Goal: Task Accomplishment & Management: Complete application form

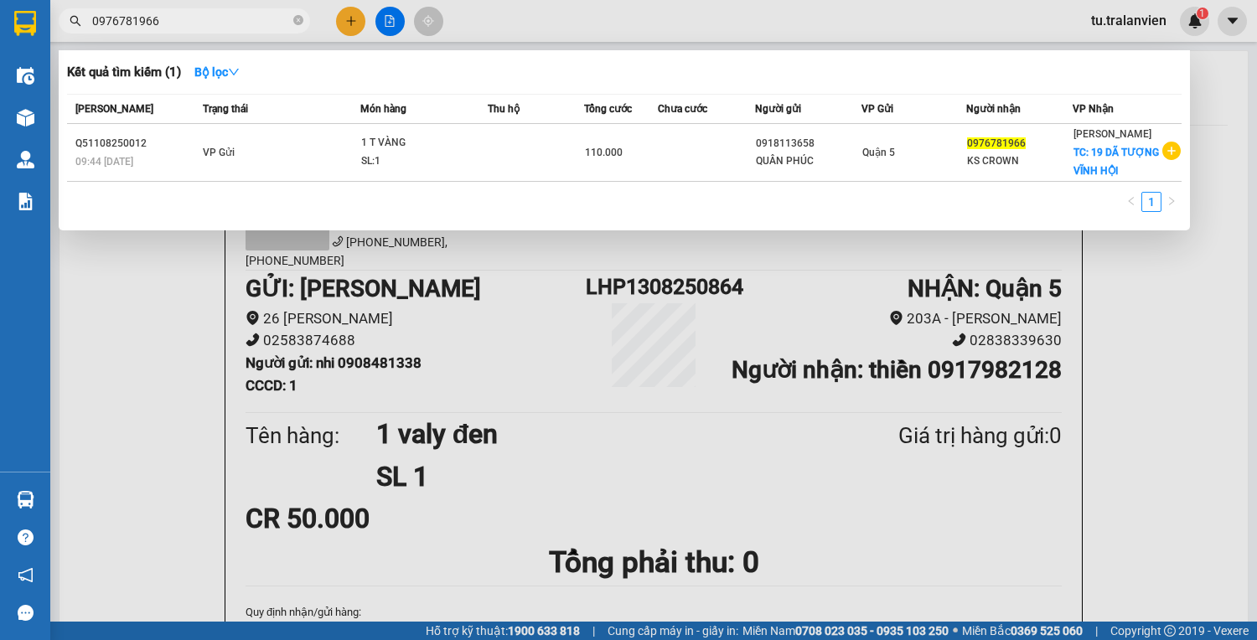
click at [353, 11] on div at bounding box center [628, 320] width 1257 height 640
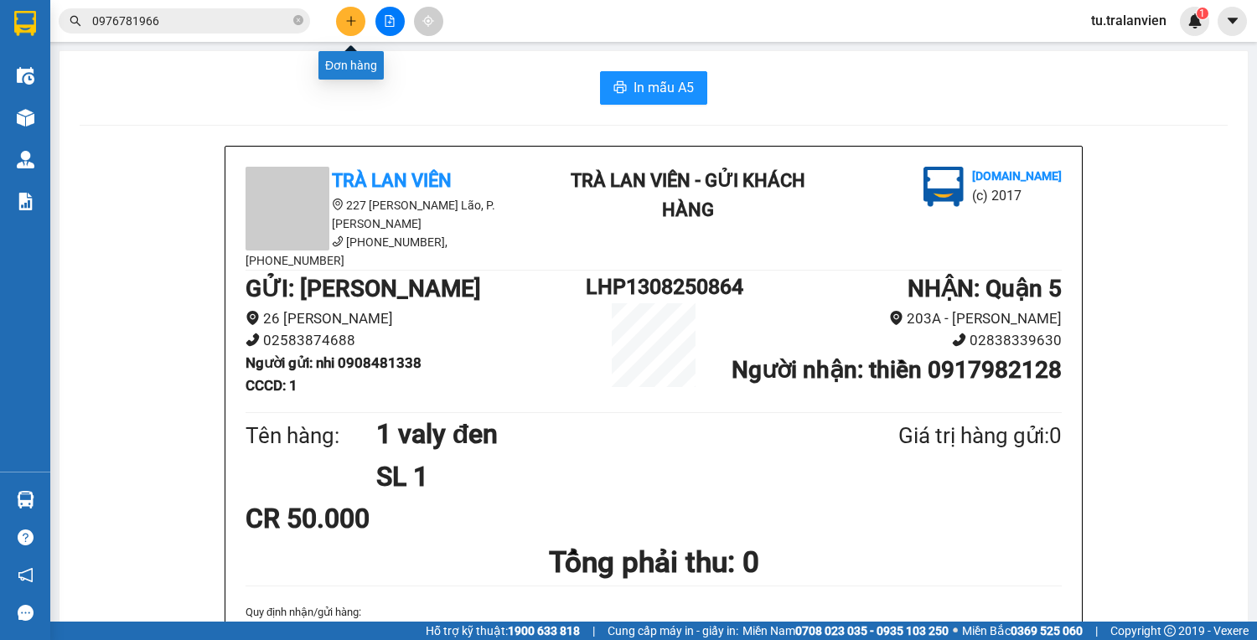
click at [353, 11] on button at bounding box center [350, 21] width 29 height 29
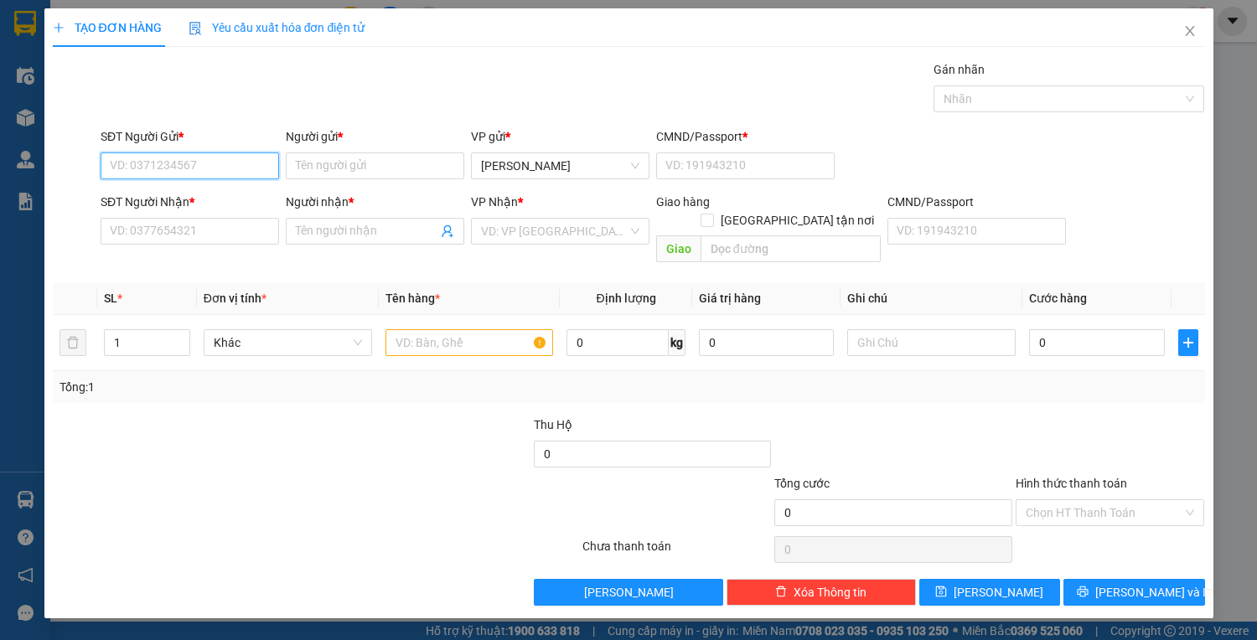
click at [224, 169] on input "SĐT Người Gửi *" at bounding box center [190, 166] width 179 height 27
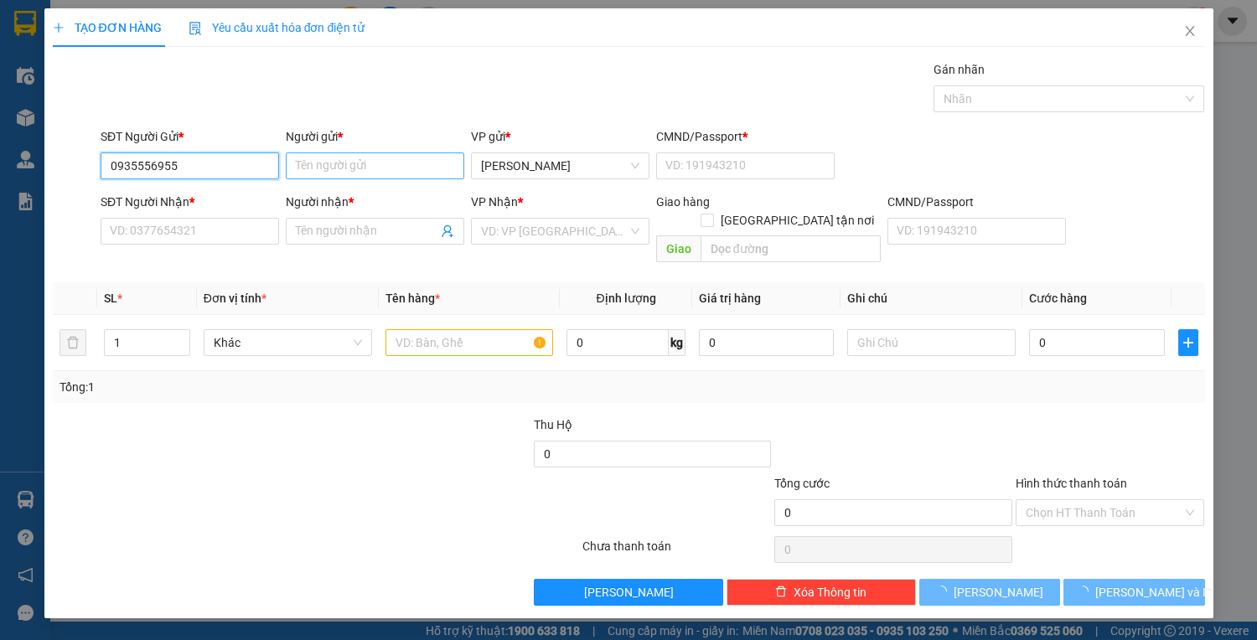
type input "0935556955"
click at [355, 168] on input "Người gửi *" at bounding box center [375, 166] width 179 height 27
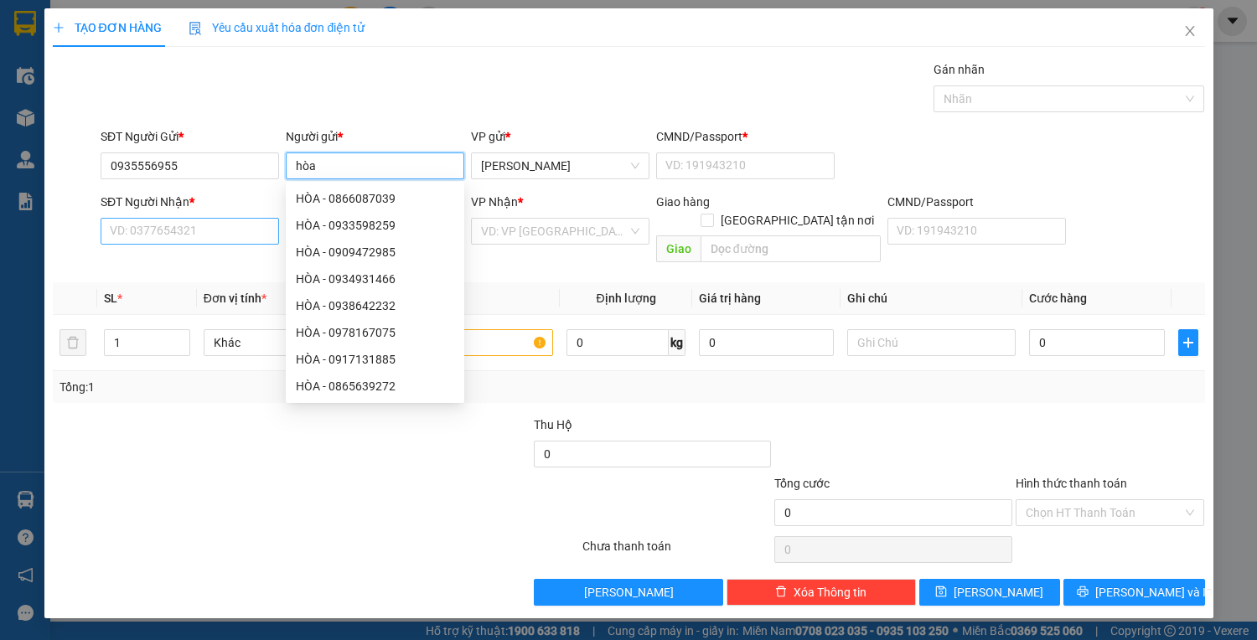
type input "hòa"
click at [215, 230] on input "SĐT Người Nhận *" at bounding box center [190, 231] width 179 height 27
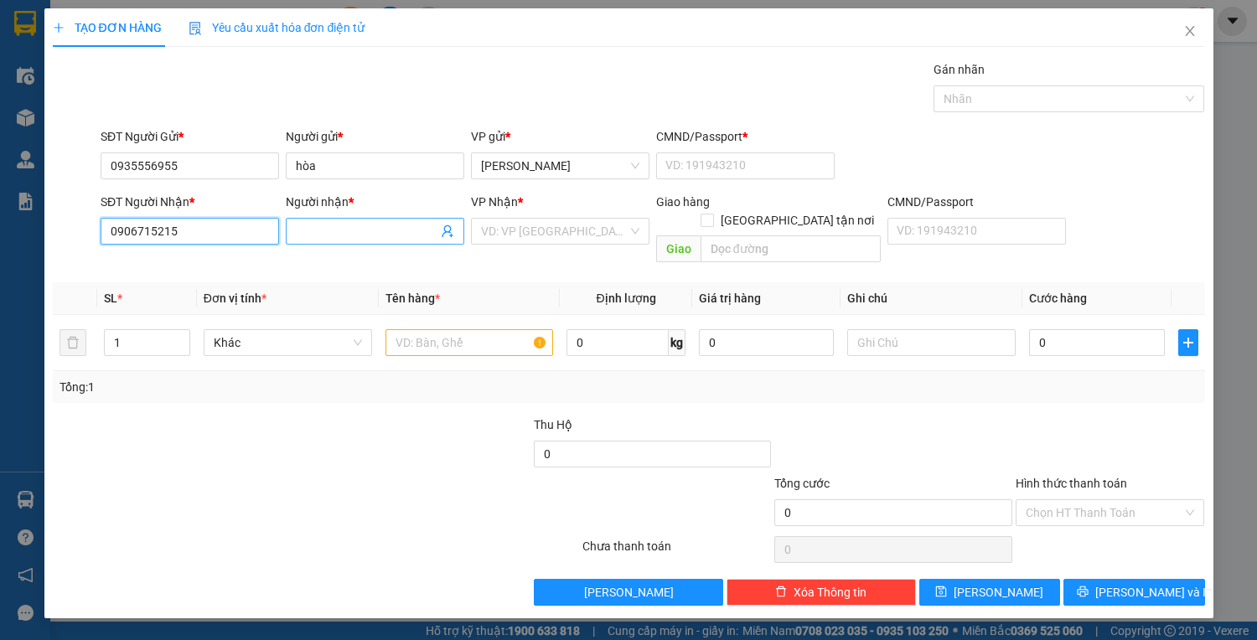
type input "0906715215"
click at [326, 236] on input "Người nhận *" at bounding box center [367, 231] width 142 height 18
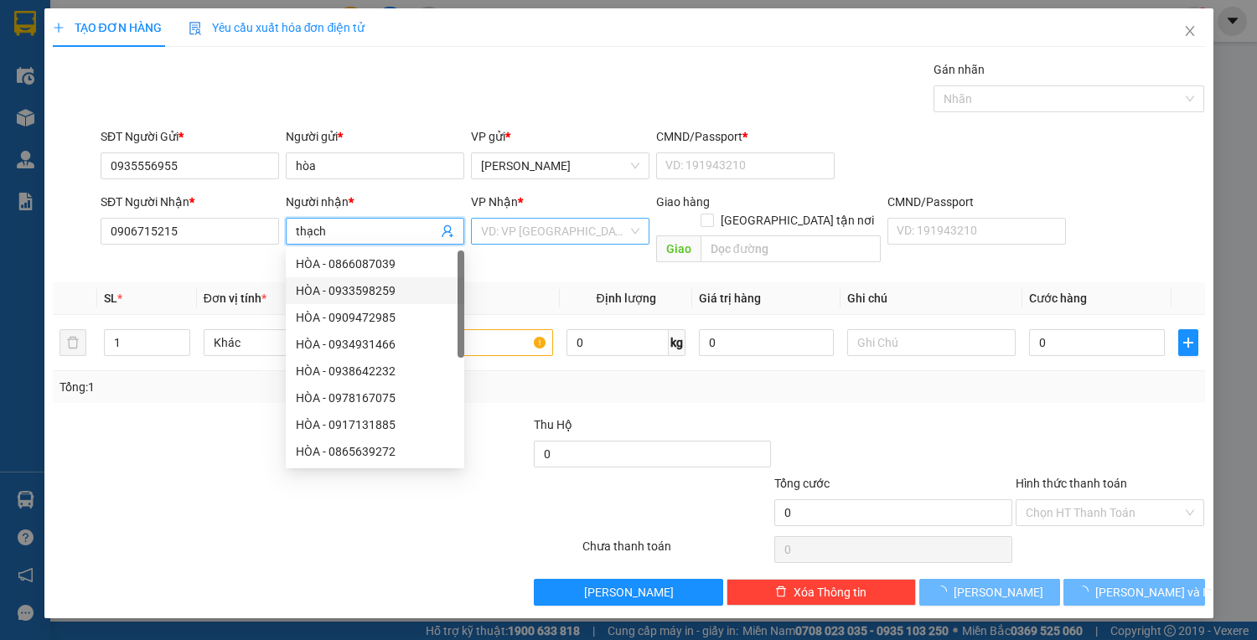
type input "thạch"
click at [578, 231] on input "search" at bounding box center [554, 231] width 147 height 25
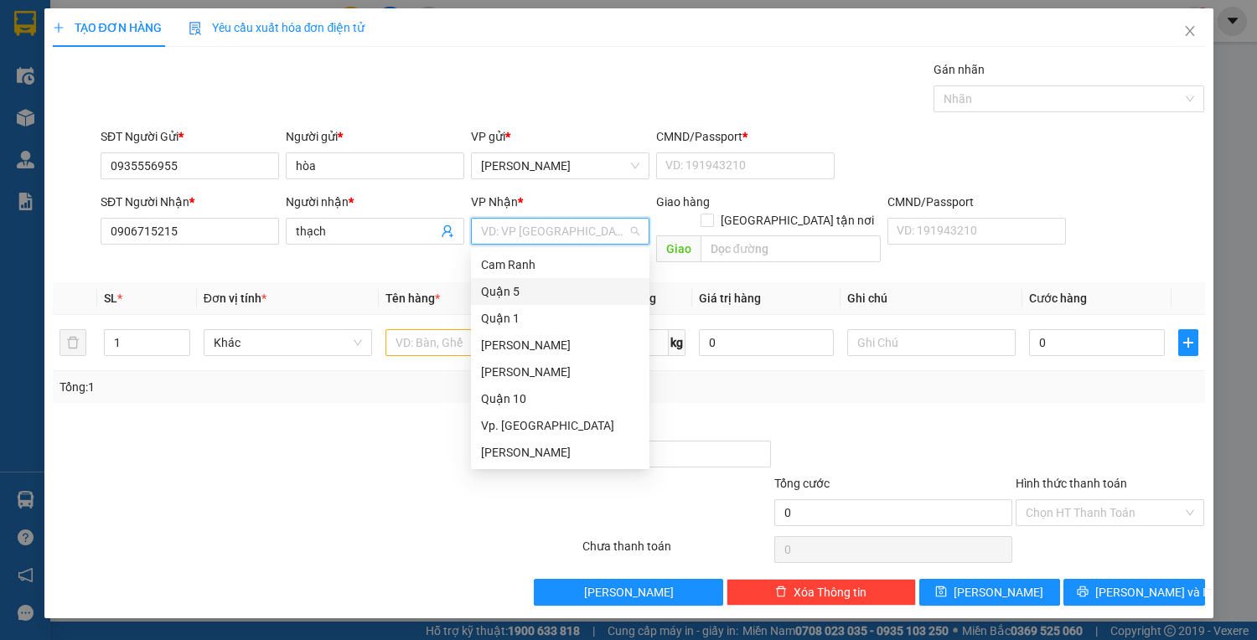
click at [521, 293] on div "Quận 5" at bounding box center [560, 291] width 158 height 18
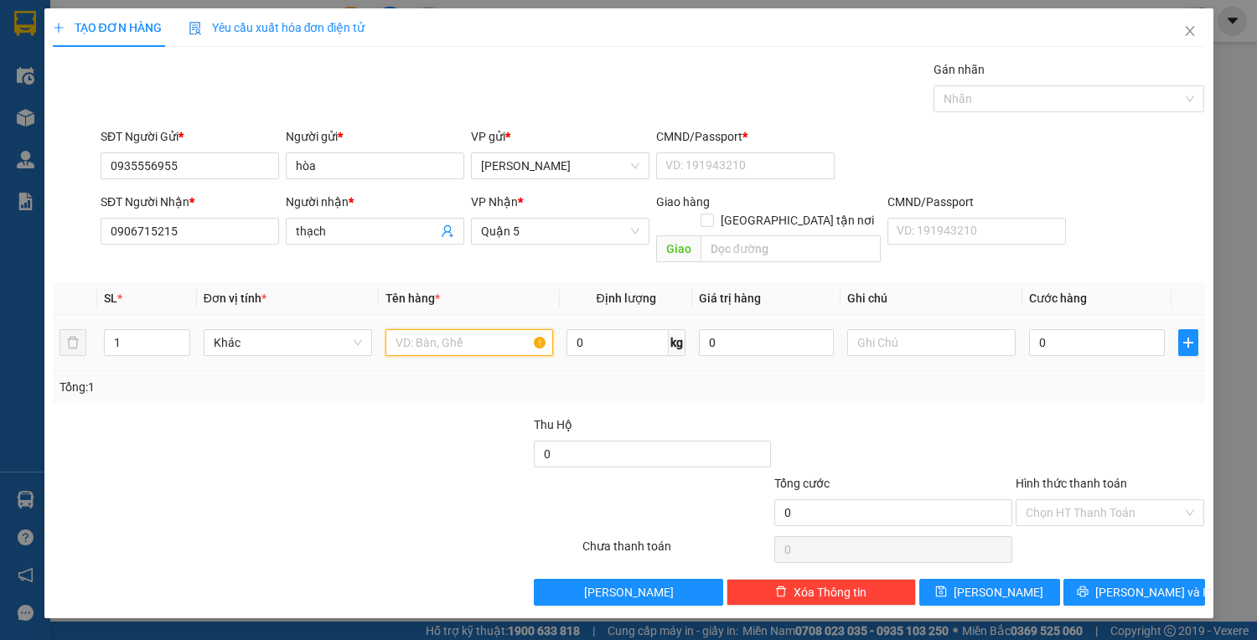
click at [469, 329] on input "text" at bounding box center [470, 342] width 168 height 27
type input "1 t vàng"
click at [770, 147] on div "CMND/Passport *" at bounding box center [745, 139] width 179 height 25
click at [770, 158] on input "CMND/Passport *" at bounding box center [745, 166] width 179 height 27
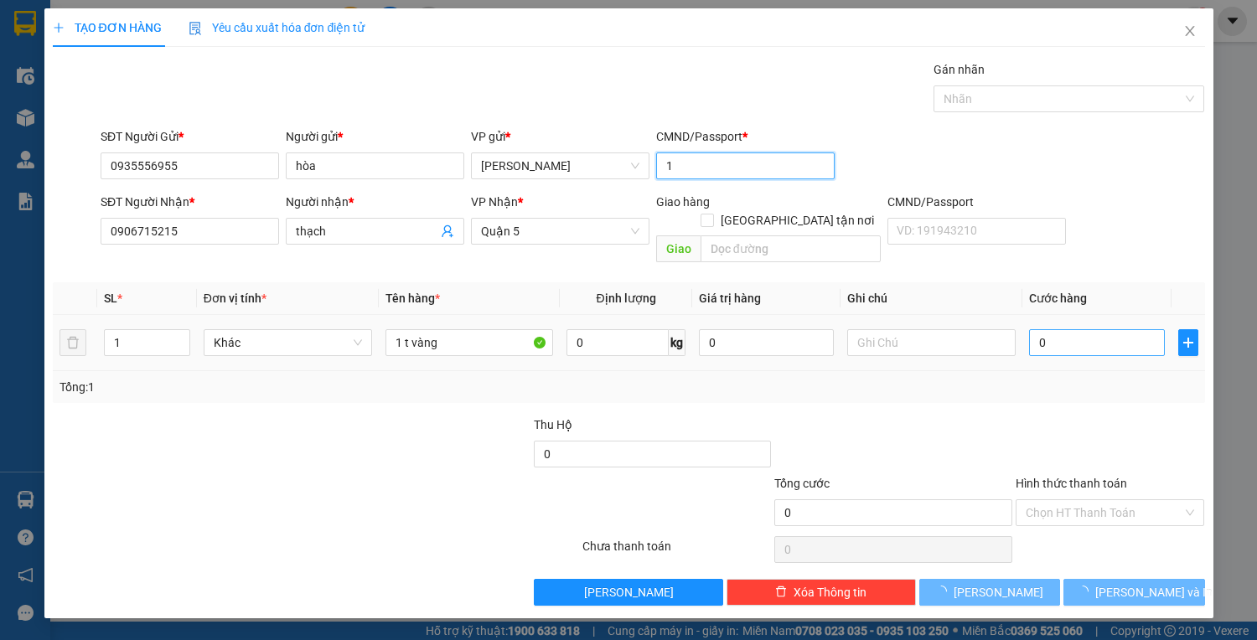
type input "1"
click at [1063, 329] on input "0" at bounding box center [1096, 342] width 135 height 27
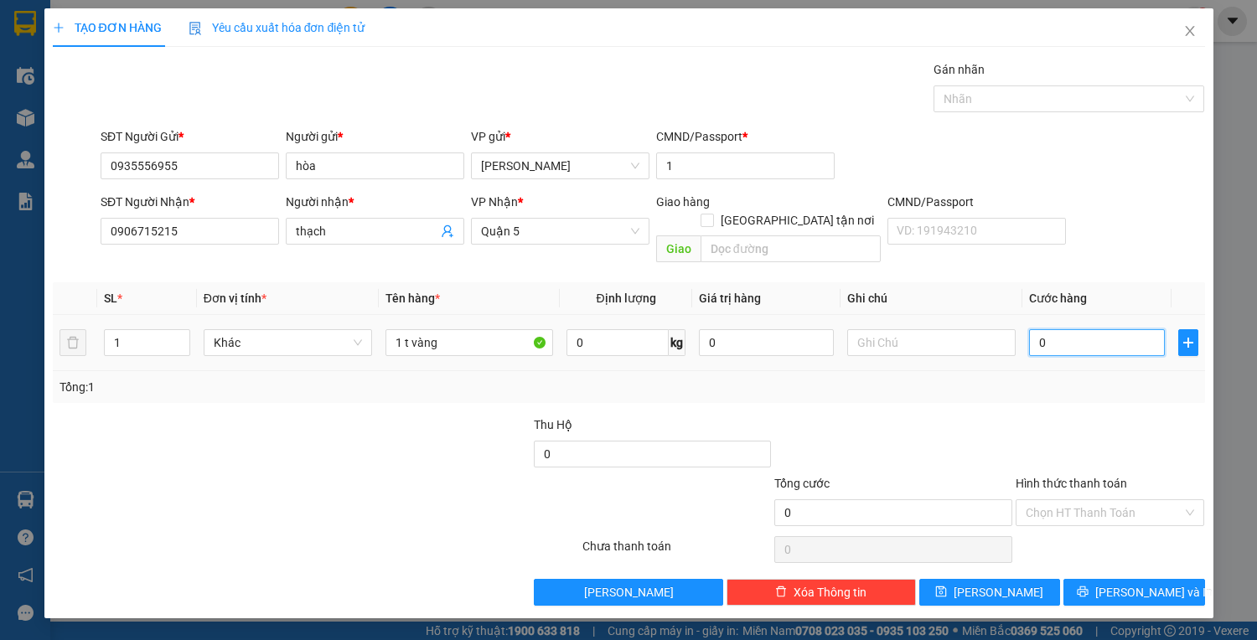
type input "4"
type input "40"
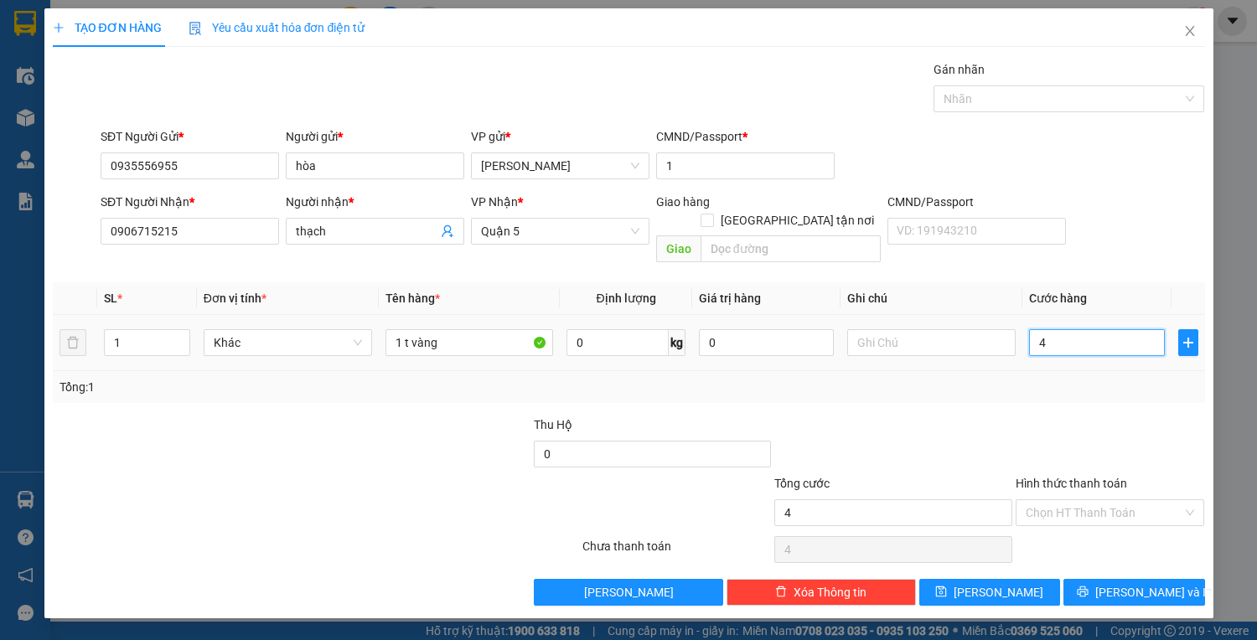
type input "40"
type input "40.000"
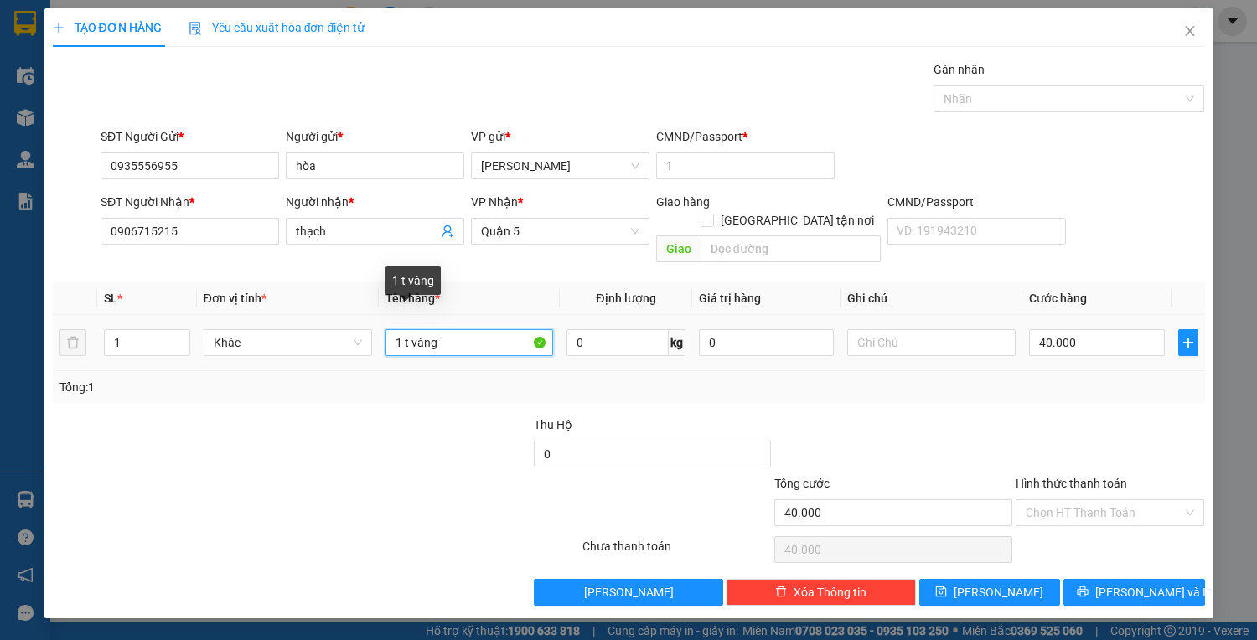
click at [485, 329] on input "1 t vàng" at bounding box center [470, 342] width 168 height 27
type input "1 t vàng + 1 pbi gtn 60k"
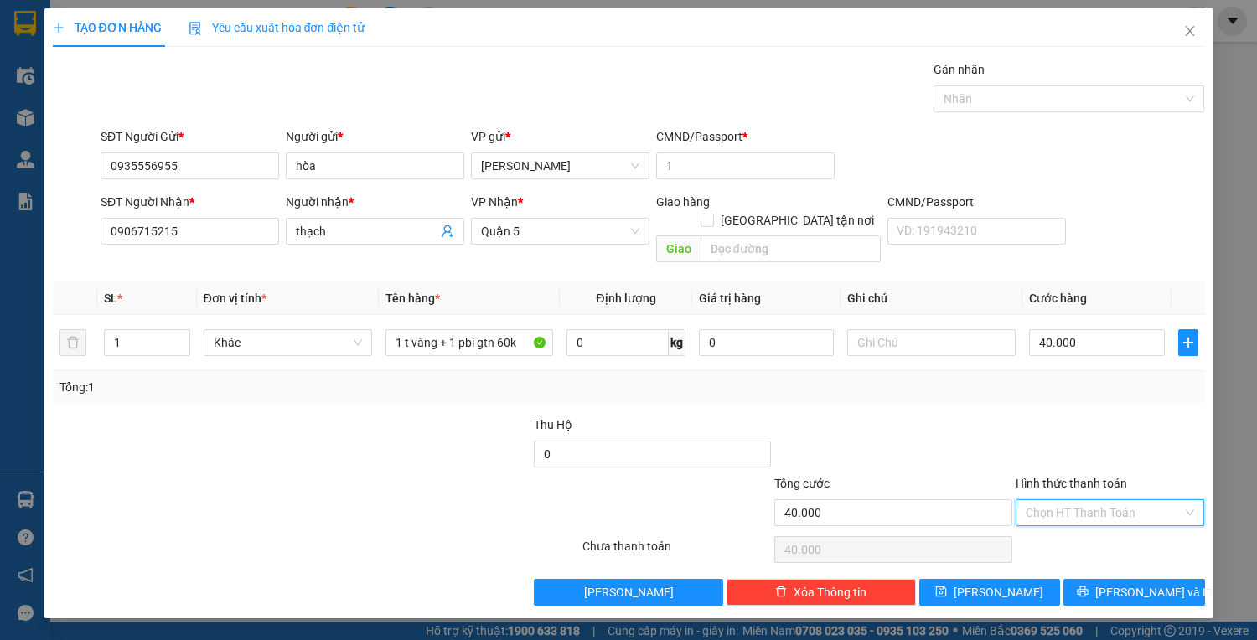
click at [1070, 500] on input "Hình thức thanh toán" at bounding box center [1105, 512] width 158 height 25
click at [1077, 521] on div "Tại văn phòng" at bounding box center [1110, 526] width 169 height 18
type input "0"
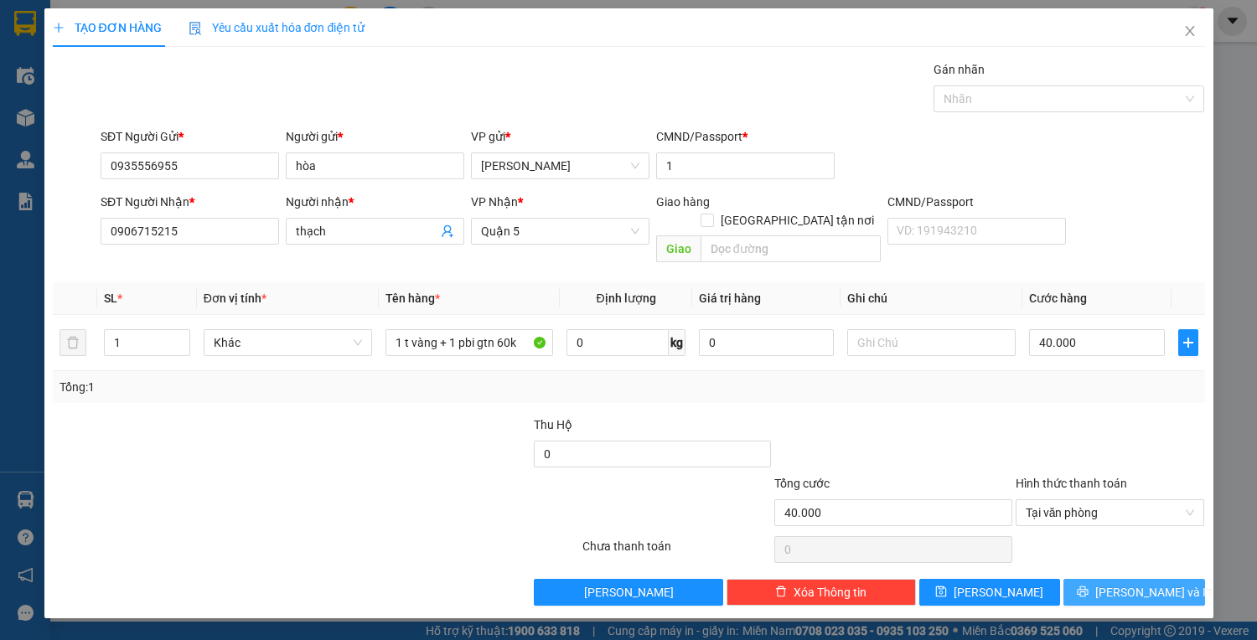
click at [1121, 579] on button "[PERSON_NAME] và In" at bounding box center [1134, 592] width 141 height 27
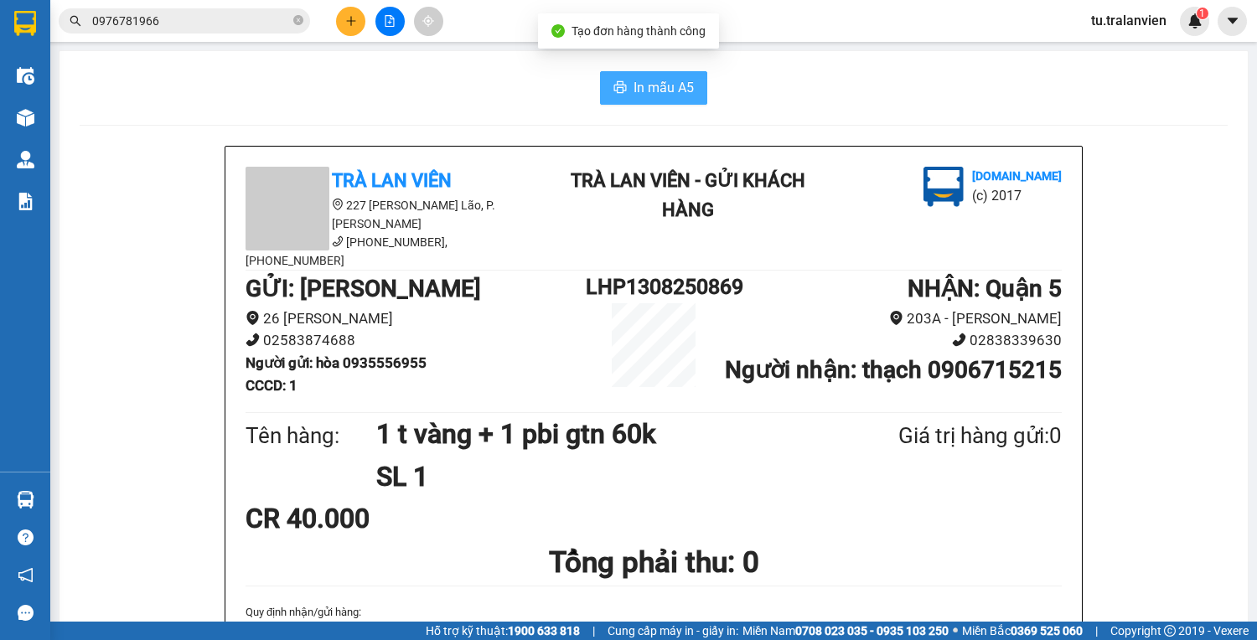
click at [671, 92] on span "In mẫu A5" at bounding box center [664, 87] width 60 height 21
